Goal: Task Accomplishment & Management: Complete application form

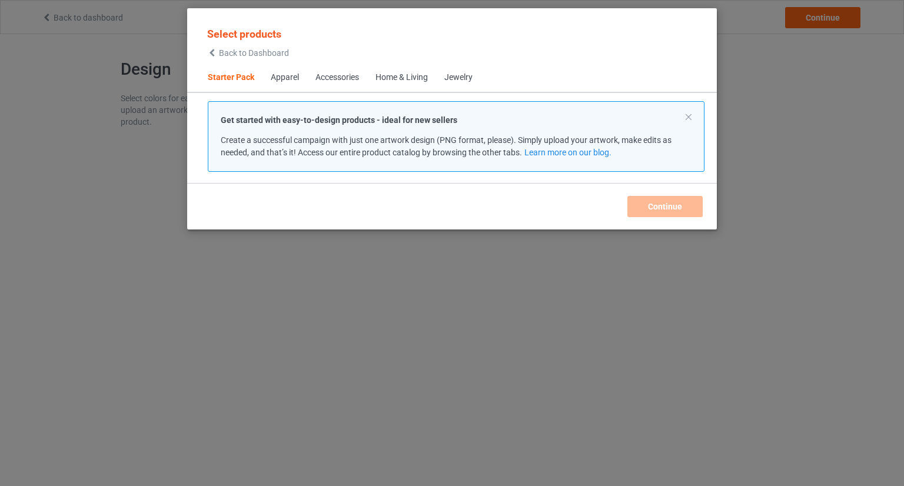
scroll to position [15, 0]
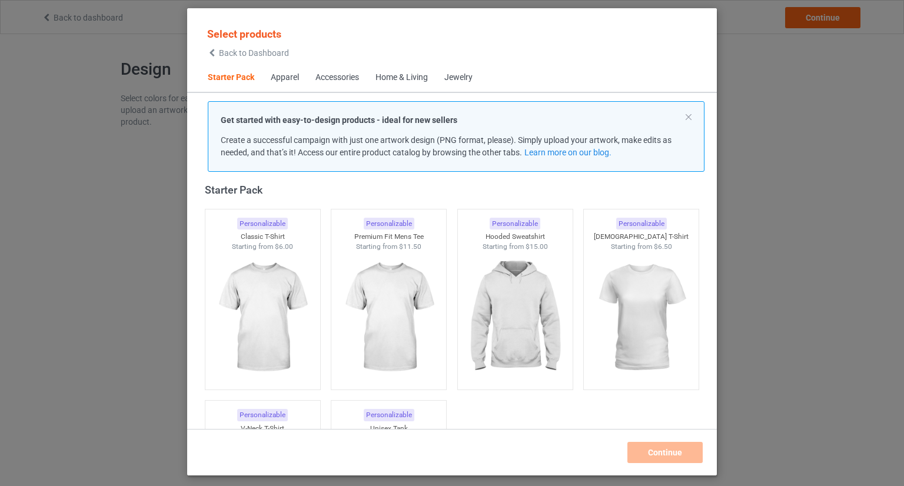
click at [782, 206] on div "Select products Back to Dashboard Starter Pack Apparel Accessories Home & Livin…" at bounding box center [452, 243] width 904 height 486
click at [293, 48] on div "Select products Back to Dashboard" at bounding box center [248, 42] width 97 height 43
click at [283, 52] on span "Back to Dashboard" at bounding box center [254, 52] width 70 height 9
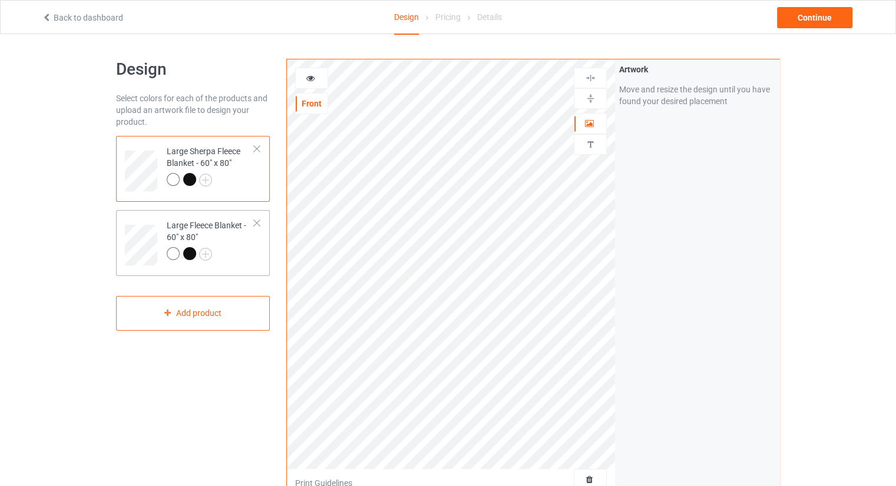
click at [233, 240] on div "Large Fleece Blanket - 60" x 80"" at bounding box center [211, 240] width 88 height 40
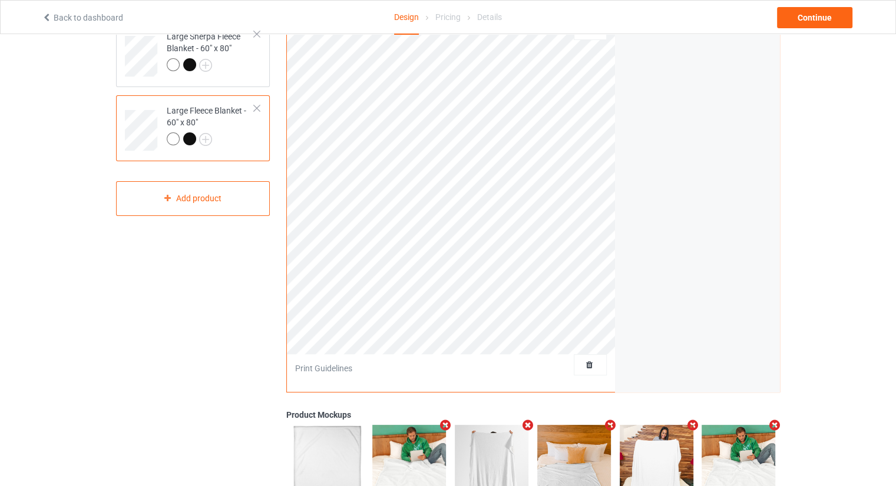
scroll to position [118, 0]
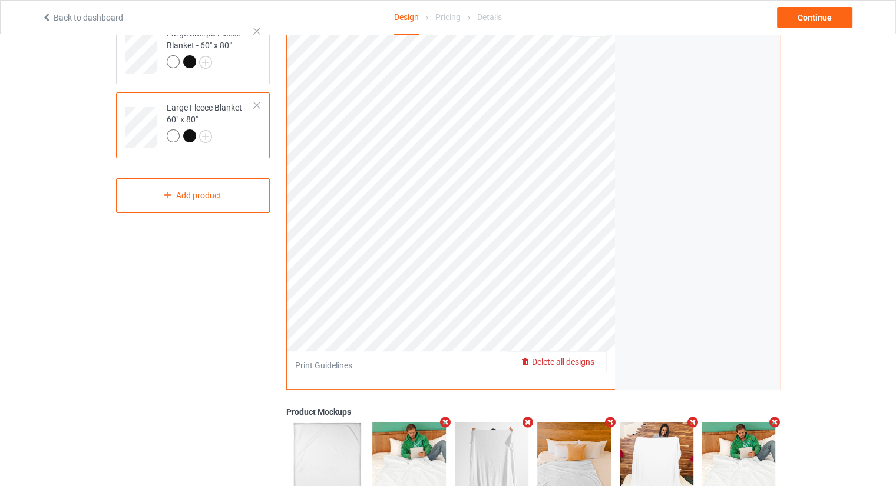
click at [596, 364] on div "Delete all designs" at bounding box center [557, 362] width 98 height 12
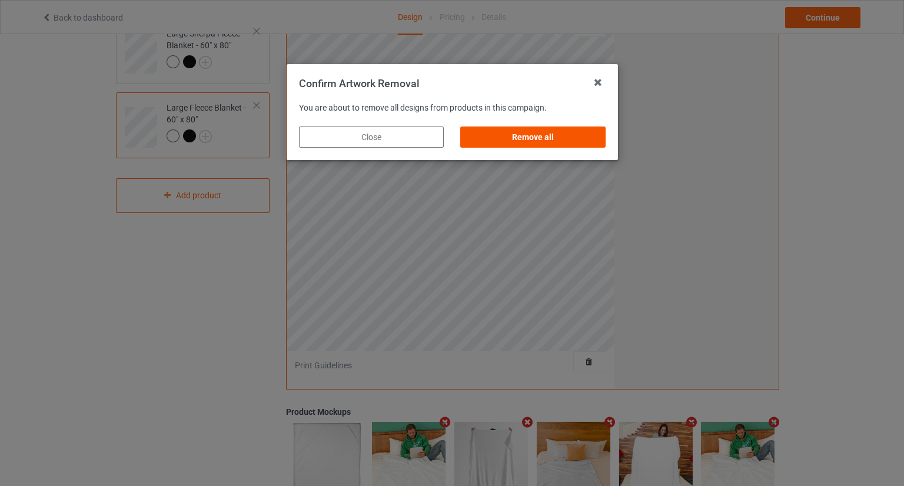
click at [542, 137] on div "Remove all" at bounding box center [532, 137] width 145 height 21
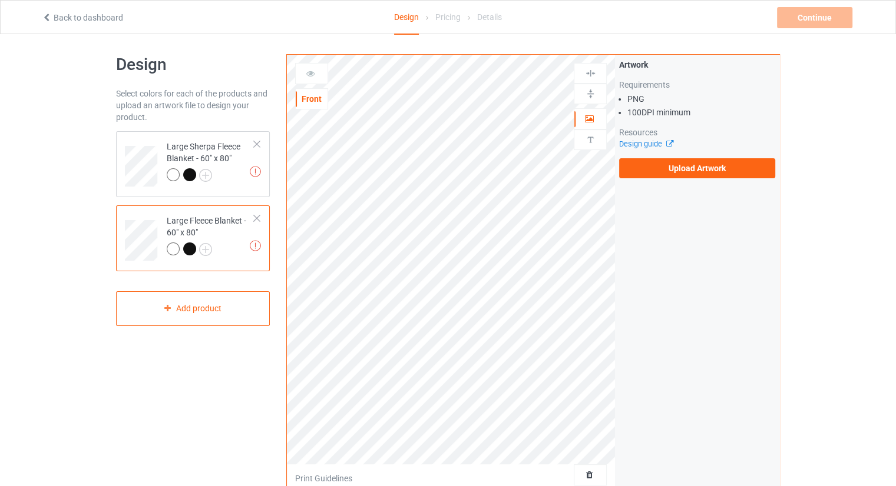
scroll to position [0, 0]
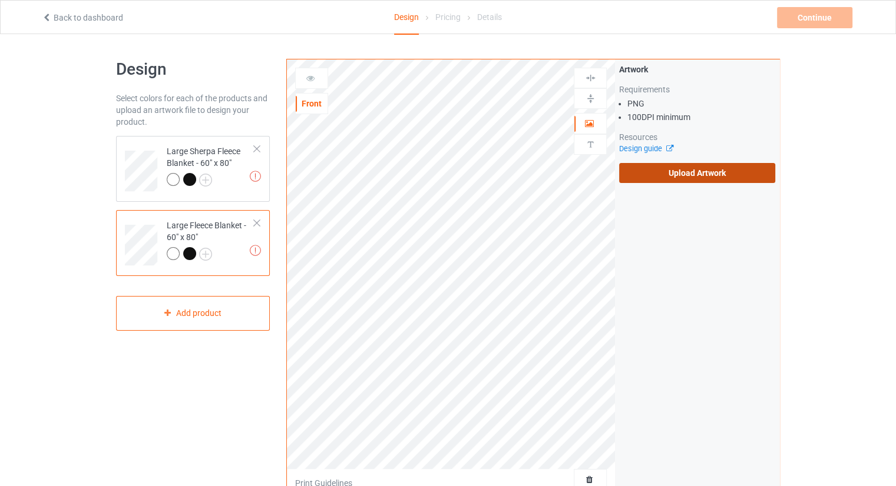
click at [707, 171] on label "Upload Artwork" at bounding box center [697, 173] width 156 height 20
click at [0, 0] on input "Upload Artwork" at bounding box center [0, 0] width 0 height 0
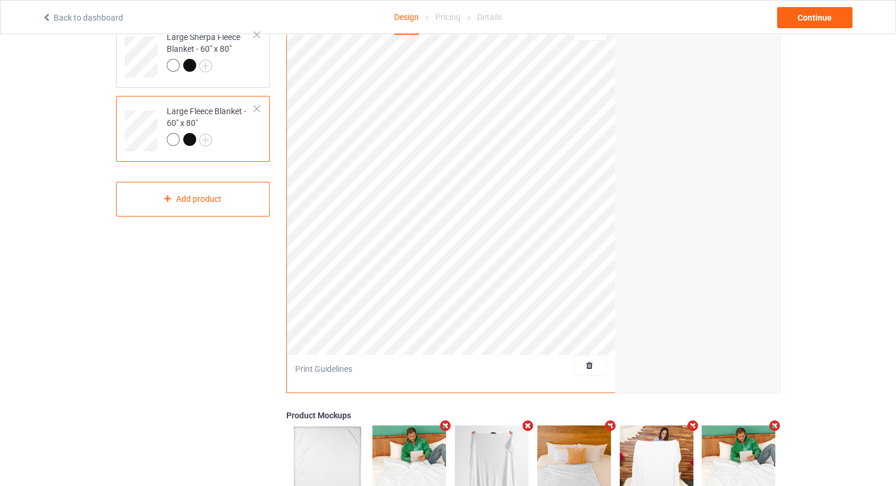
scroll to position [118, 0]
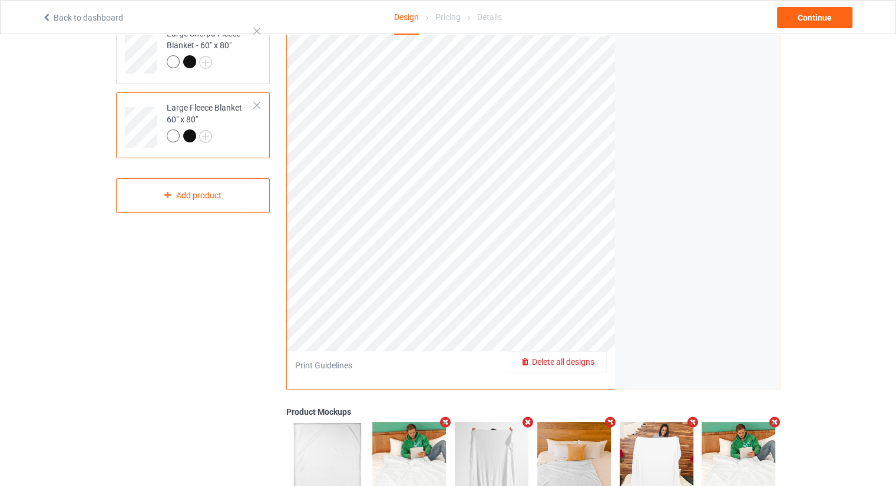
click at [591, 365] on span "Delete all designs" at bounding box center [563, 361] width 62 height 9
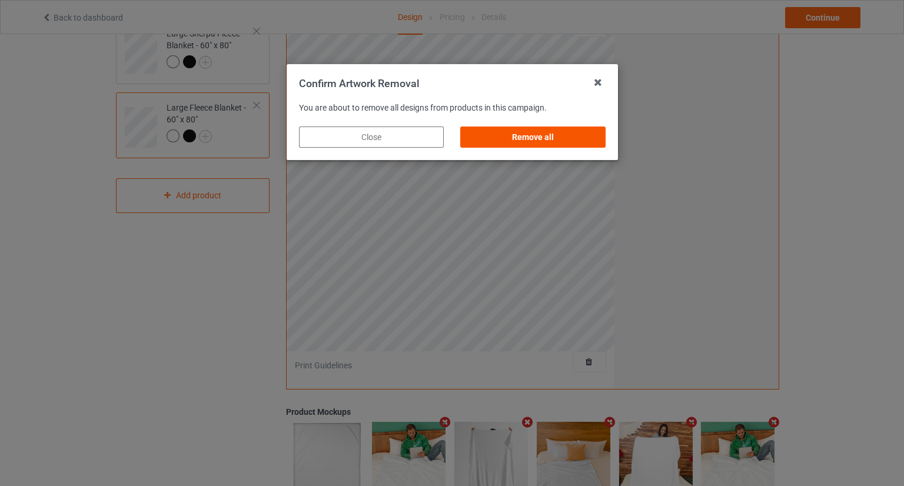
click at [545, 137] on div "Remove all" at bounding box center [532, 137] width 145 height 21
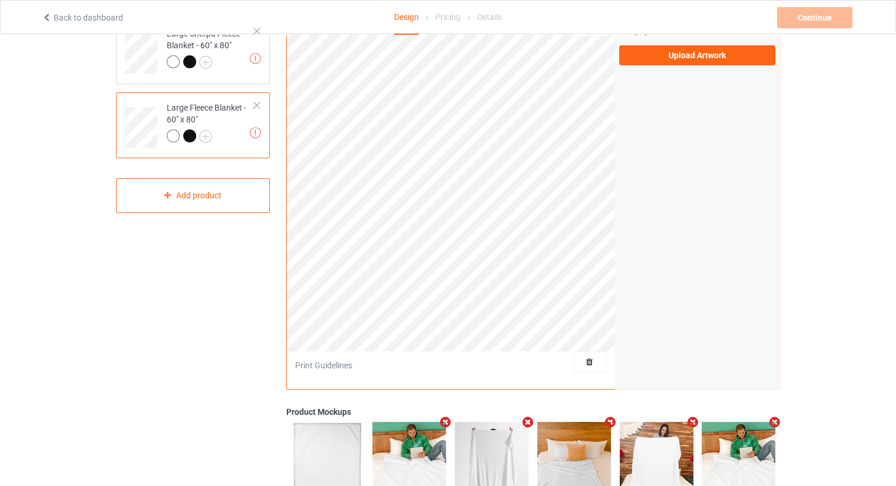
click at [594, 354] on div at bounding box center [590, 362] width 33 height 21
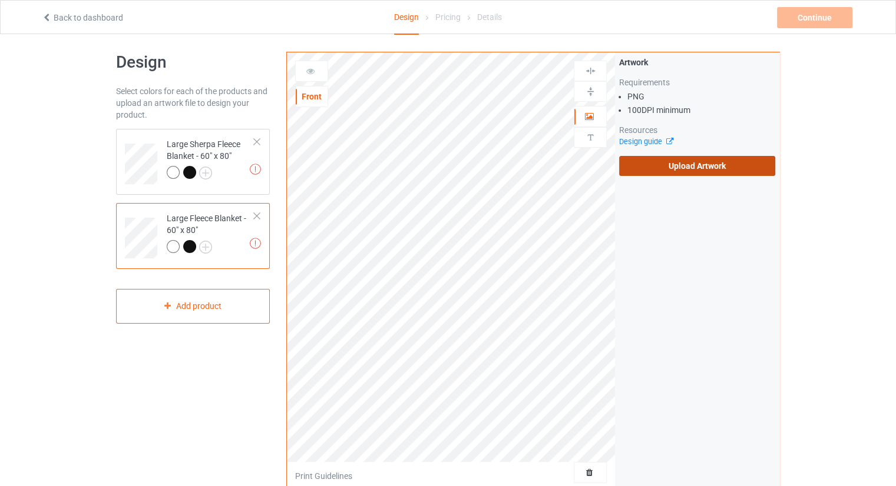
scroll to position [0, 0]
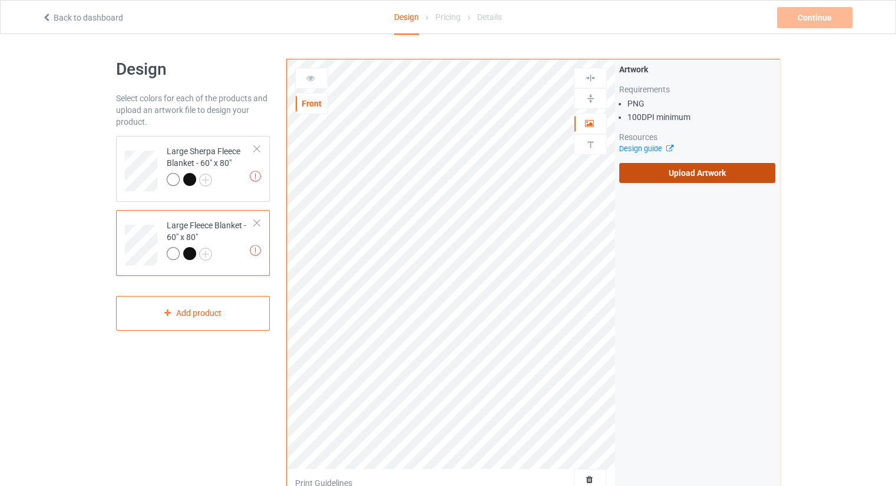
click at [675, 171] on label "Upload Artwork" at bounding box center [697, 173] width 156 height 20
click at [0, 0] on input "Upload Artwork" at bounding box center [0, 0] width 0 height 0
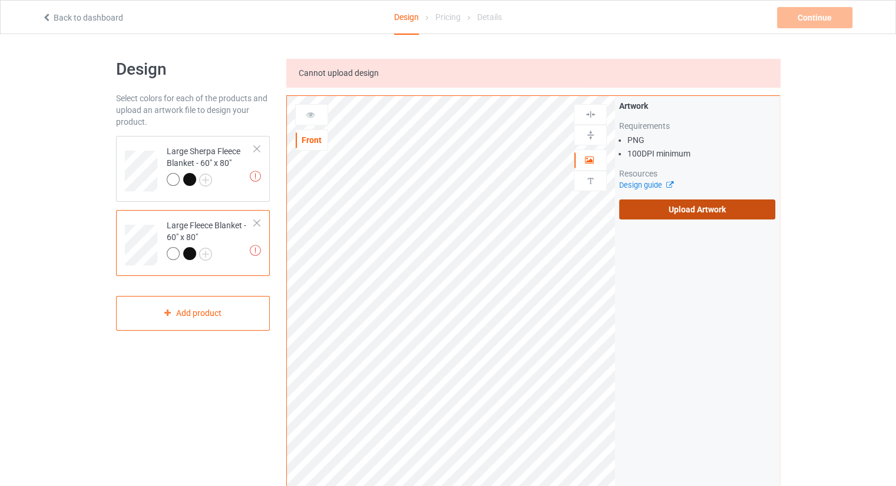
click at [664, 209] on label "Upload Artwork" at bounding box center [697, 210] width 156 height 20
click at [0, 0] on input "Upload Artwork" at bounding box center [0, 0] width 0 height 0
click at [659, 213] on label "Upload Artwork" at bounding box center [697, 210] width 156 height 20
click at [0, 0] on input "Upload Artwork" at bounding box center [0, 0] width 0 height 0
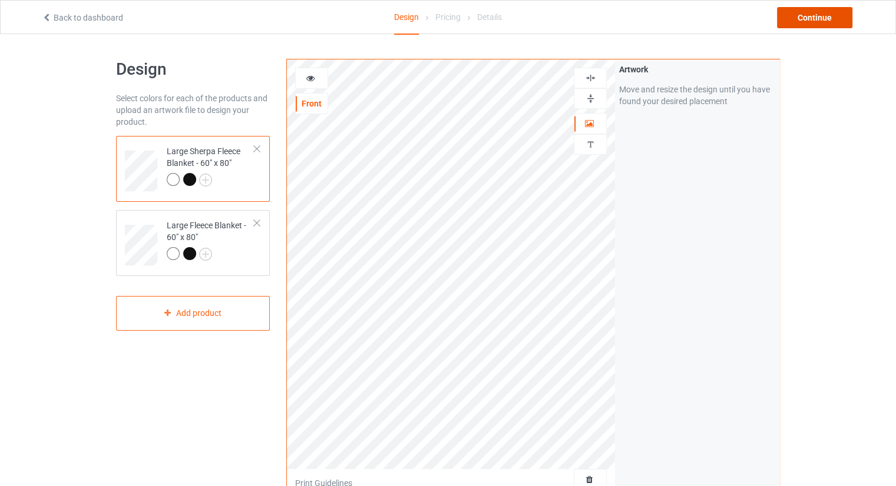
click at [823, 13] on div "Continue" at bounding box center [814, 17] width 75 height 21
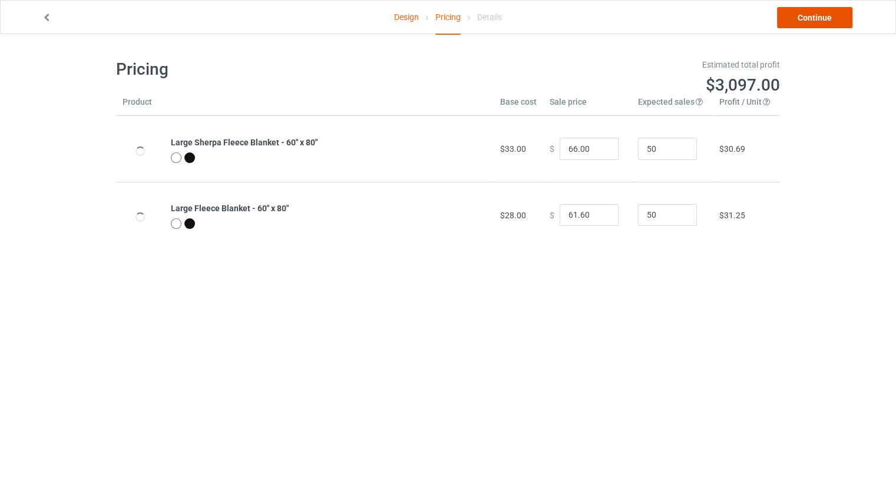
click at [793, 23] on link "Continue" at bounding box center [814, 17] width 75 height 21
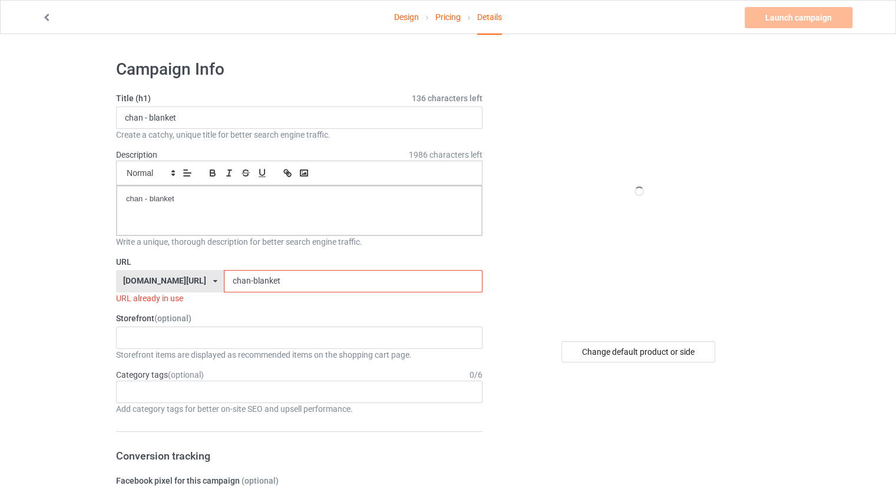
click at [300, 280] on input "chan-blanket" at bounding box center [353, 281] width 258 height 22
